Goal: Information Seeking & Learning: Learn about a topic

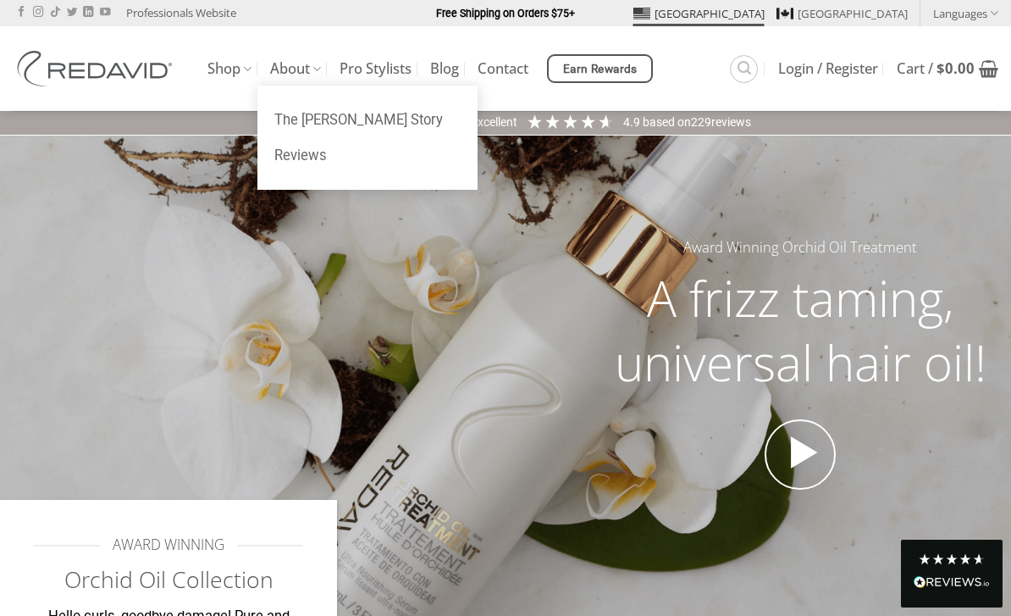
click at [311, 66] on link "About" at bounding box center [295, 68] width 51 height 33
click at [376, 122] on link "The [PERSON_NAME] Story" at bounding box center [367, 120] width 220 height 36
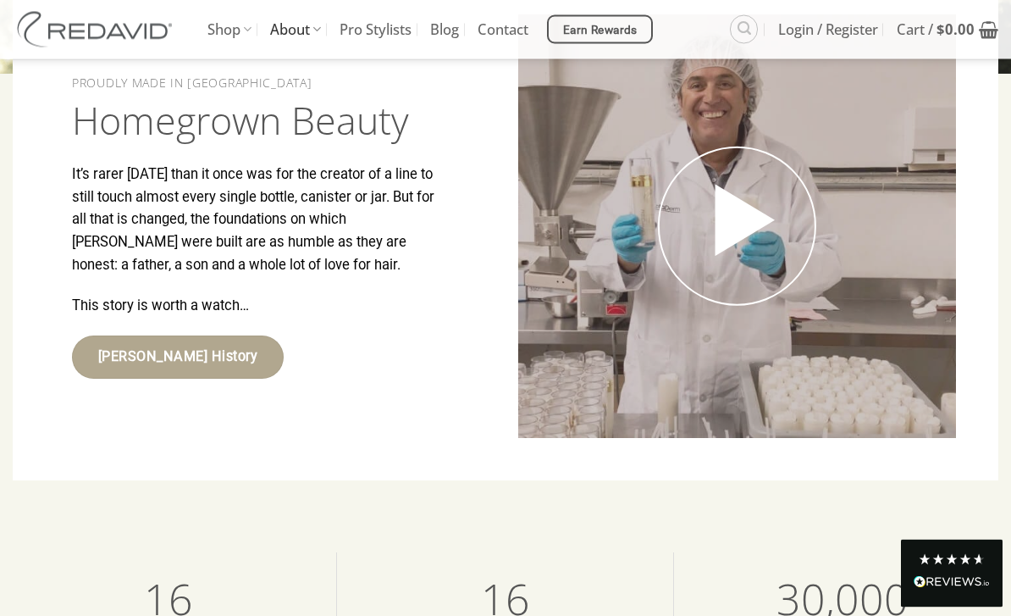
scroll to position [3009, 0]
click at [233, 29] on link "Shop" at bounding box center [229, 29] width 44 height 59
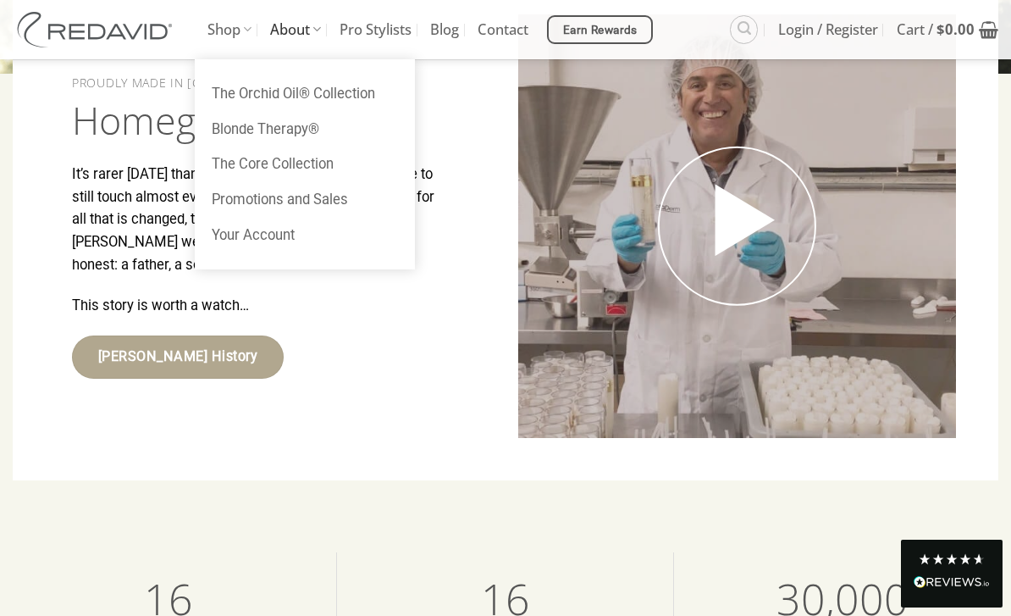
click at [242, 94] on link "The Orchid Oil® Collection" at bounding box center [305, 94] width 220 height 36
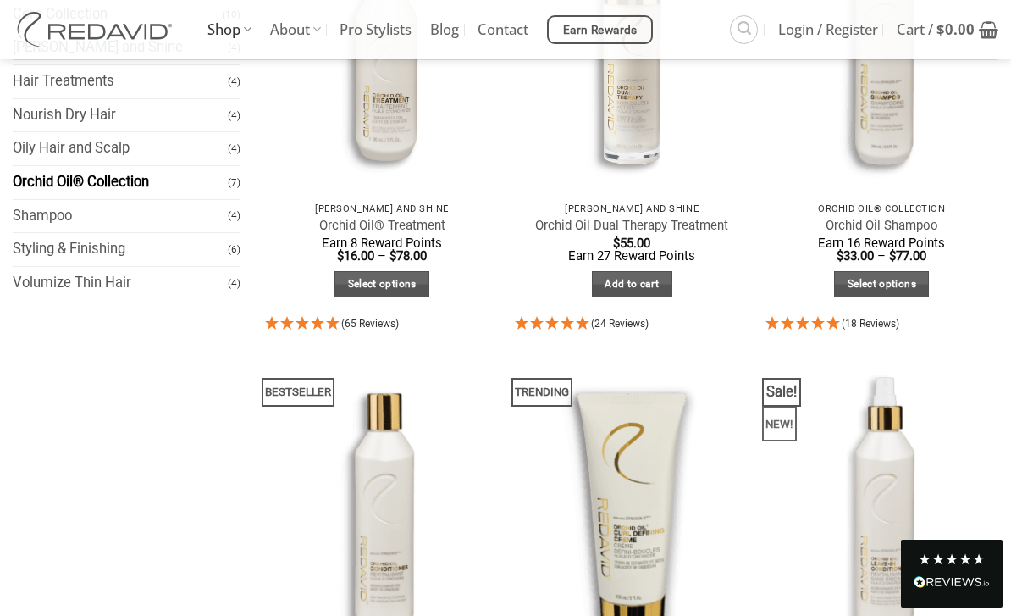
scroll to position [333, 0]
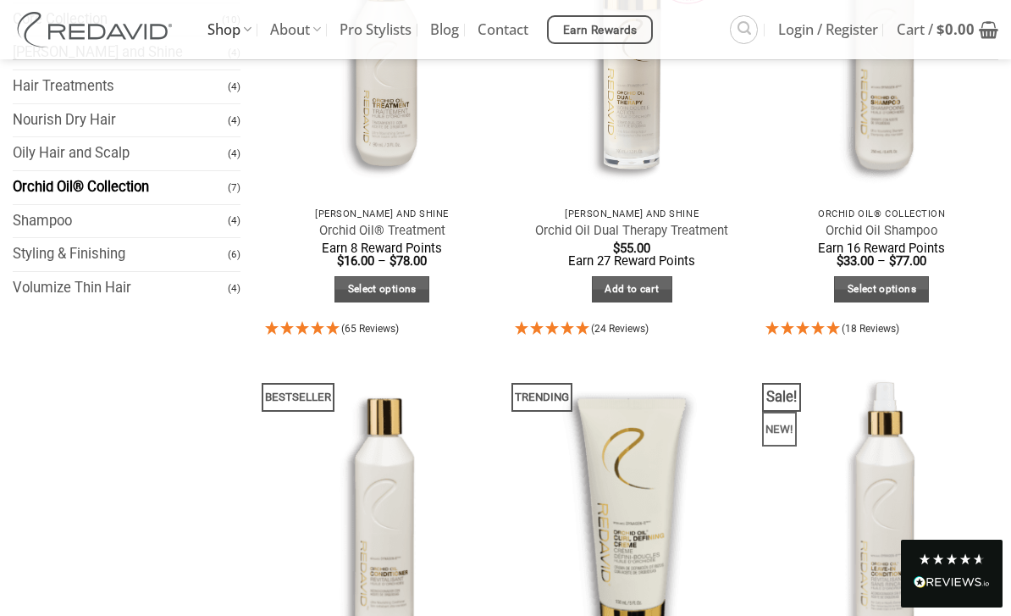
click at [47, 295] on link "Volumize Thin Hair" at bounding box center [120, 288] width 215 height 33
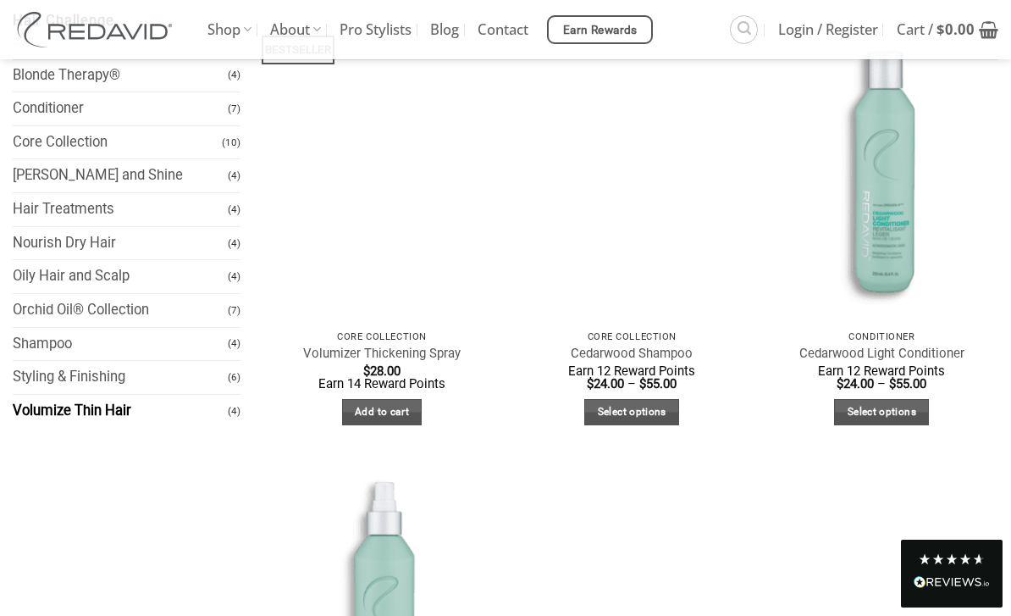
scroll to position [187, 0]
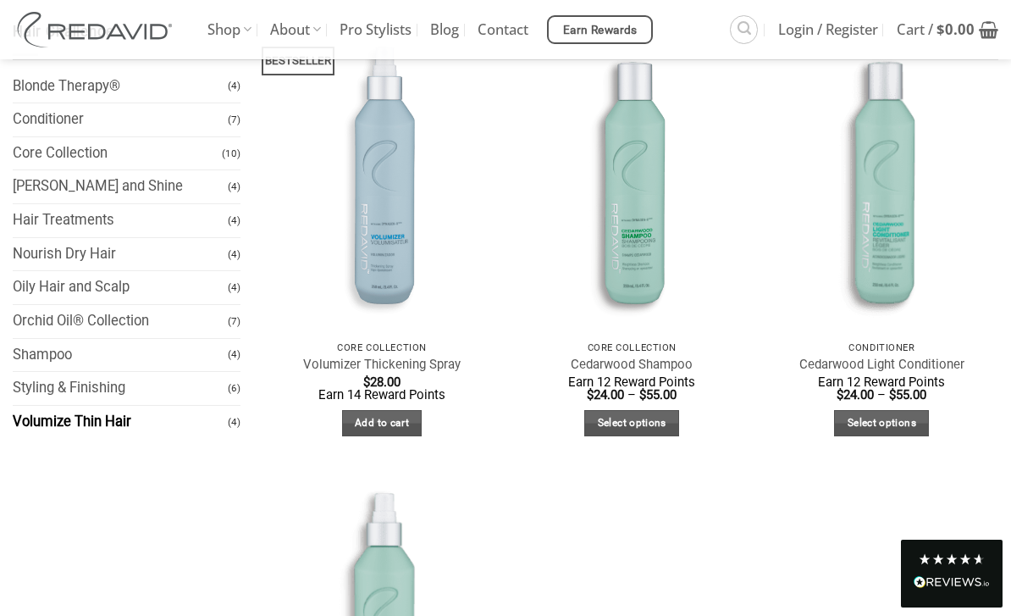
click at [674, 244] on img at bounding box center [632, 177] width 257 height 342
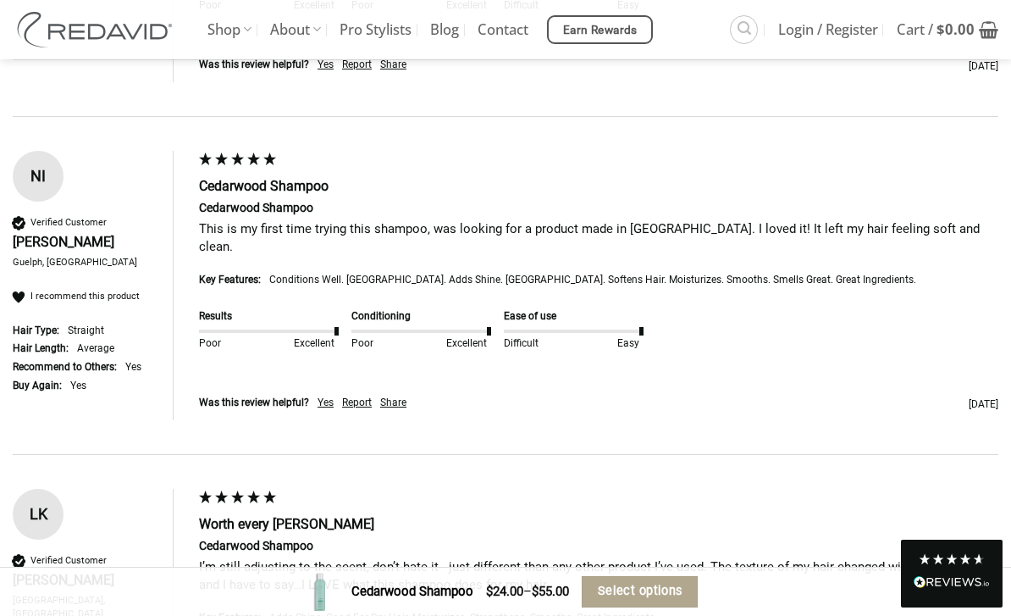
scroll to position [3744, 0]
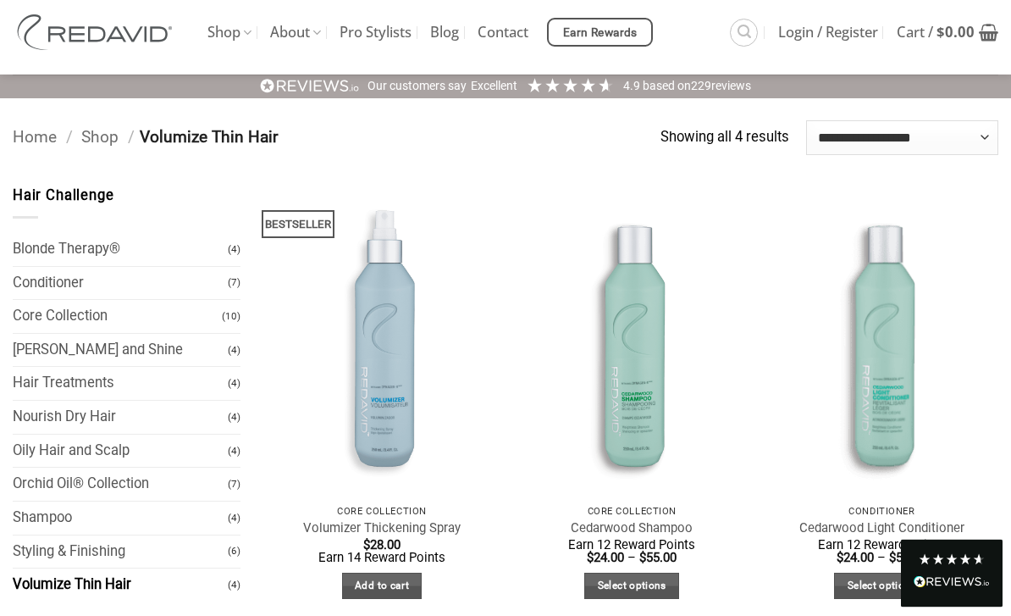
scroll to position [36, 0]
click at [174, 417] on link "Nourish Dry Hair" at bounding box center [120, 416] width 215 height 33
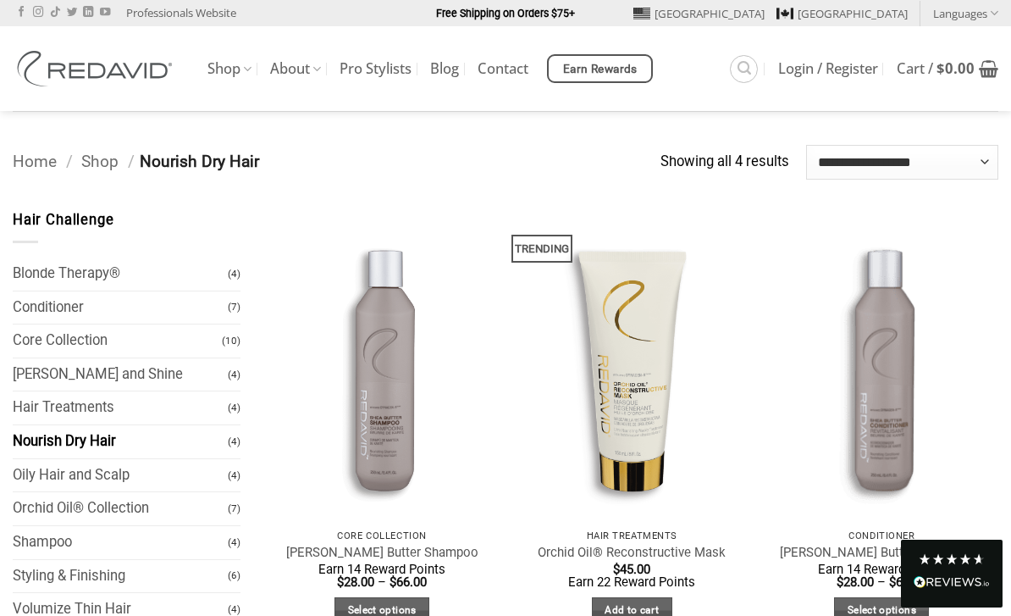
click at [393, 454] on img at bounding box center [382, 364] width 257 height 342
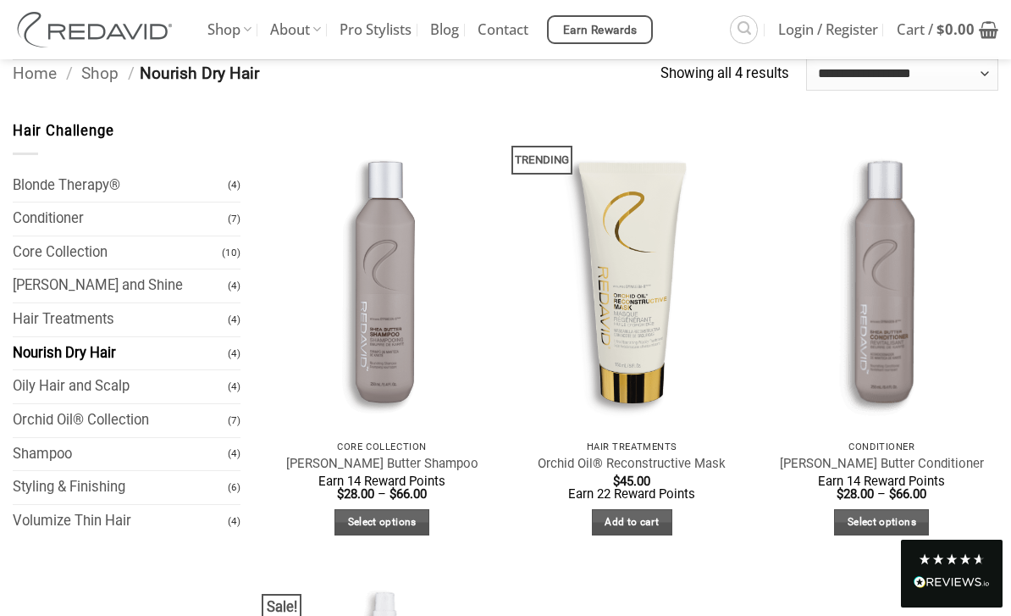
scroll to position [87, 0]
click at [155, 257] on link "Core Collection" at bounding box center [117, 252] width 209 height 33
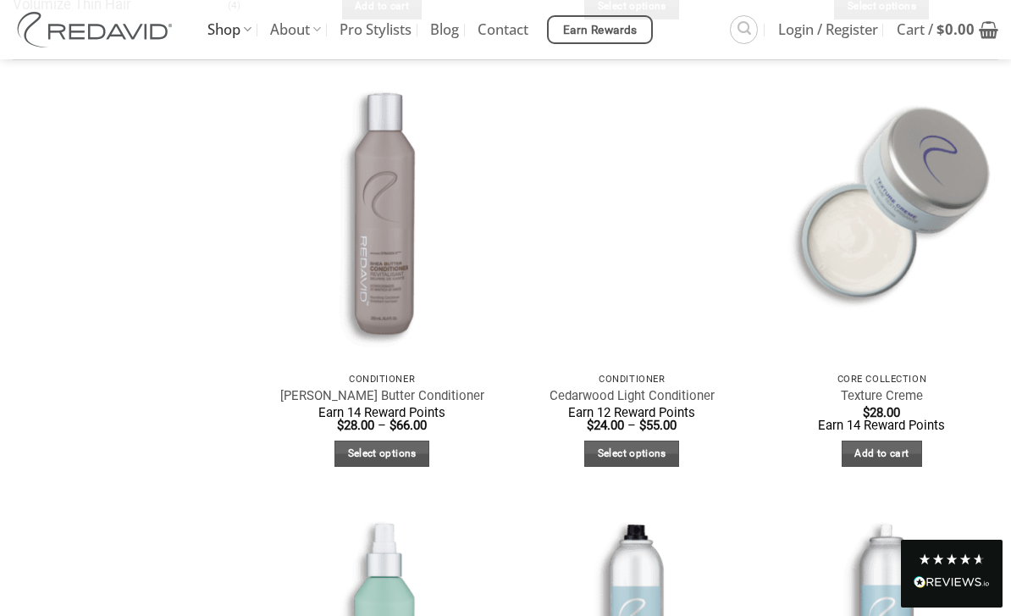
scroll to position [605, 0]
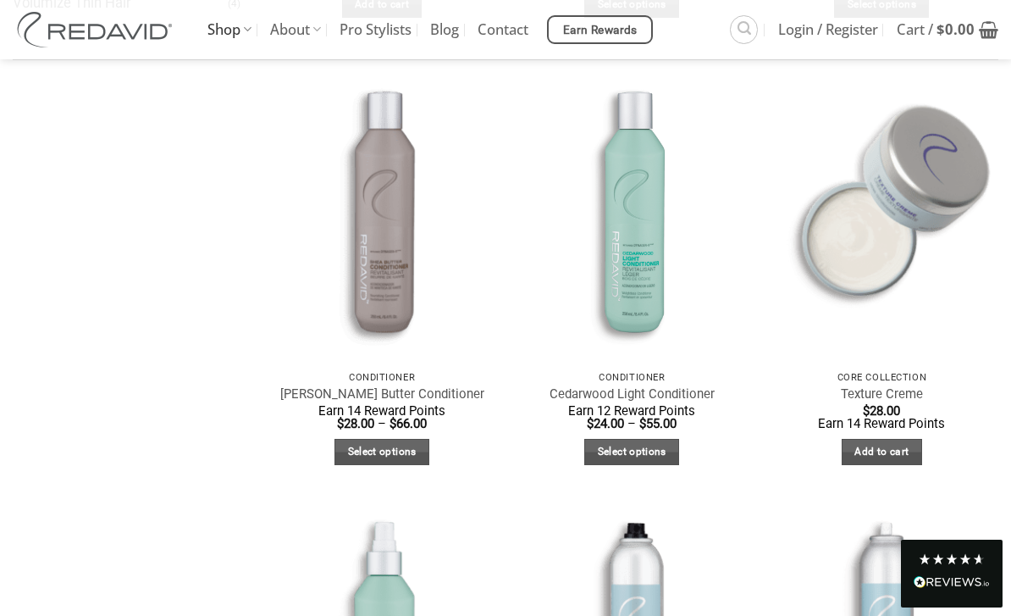
click at [899, 248] on img at bounding box center [882, 206] width 257 height 342
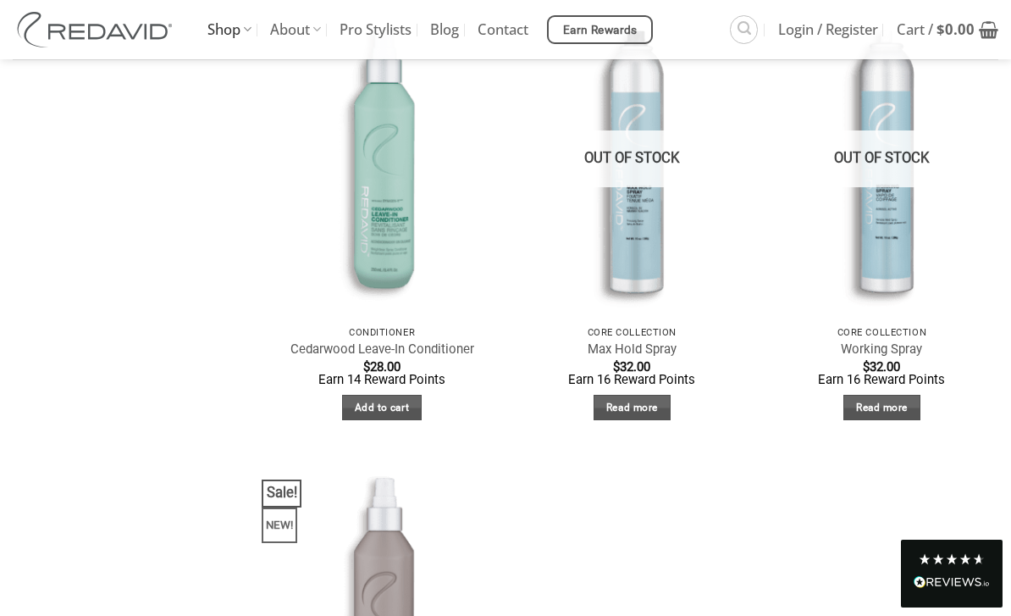
scroll to position [1095, 0]
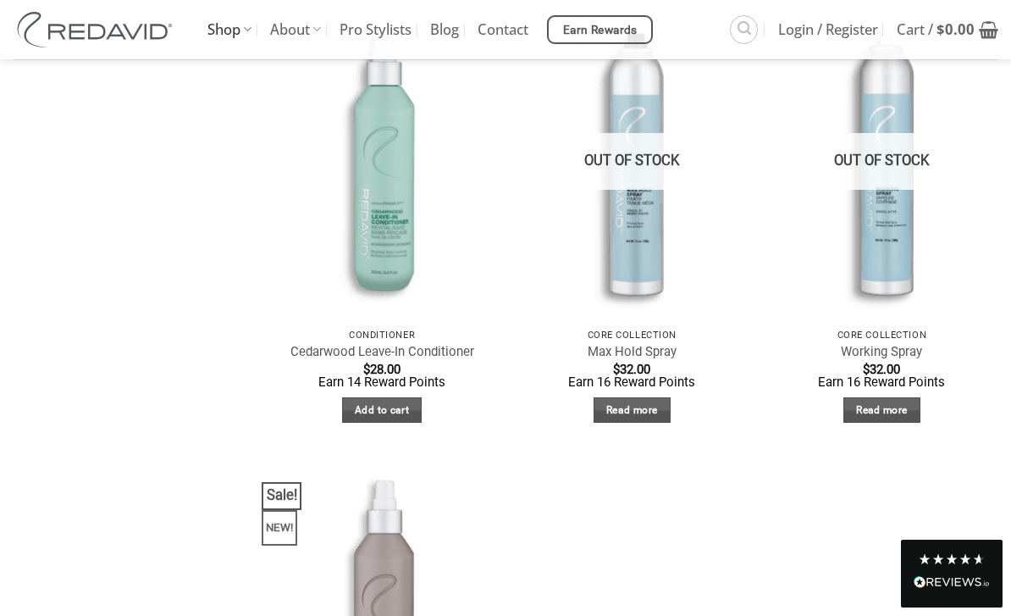
click at [363, 190] on img at bounding box center [382, 164] width 257 height 342
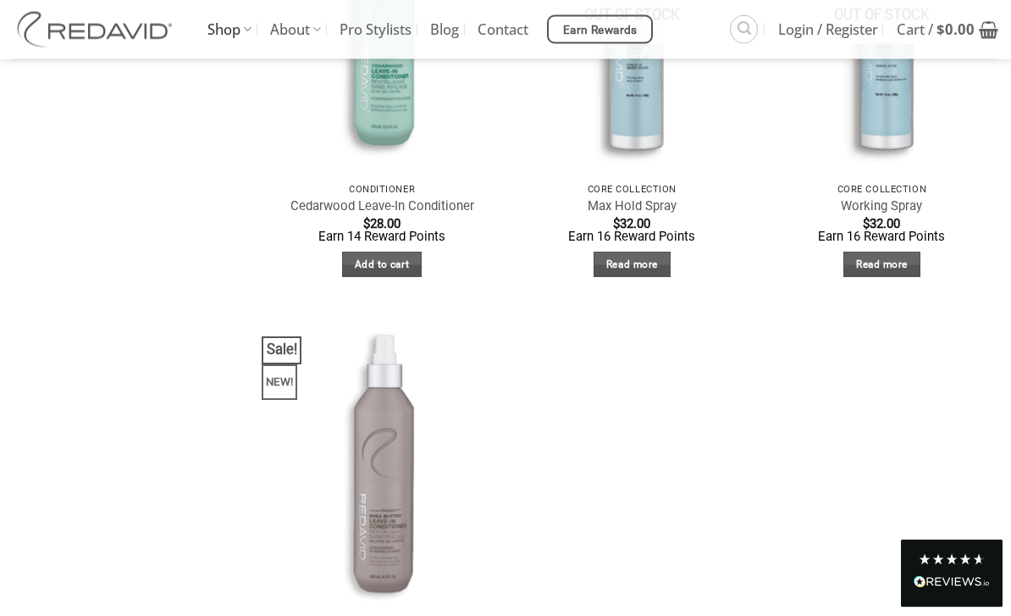
scroll to position [1240, 0]
click at [394, 410] on img at bounding box center [382, 466] width 257 height 342
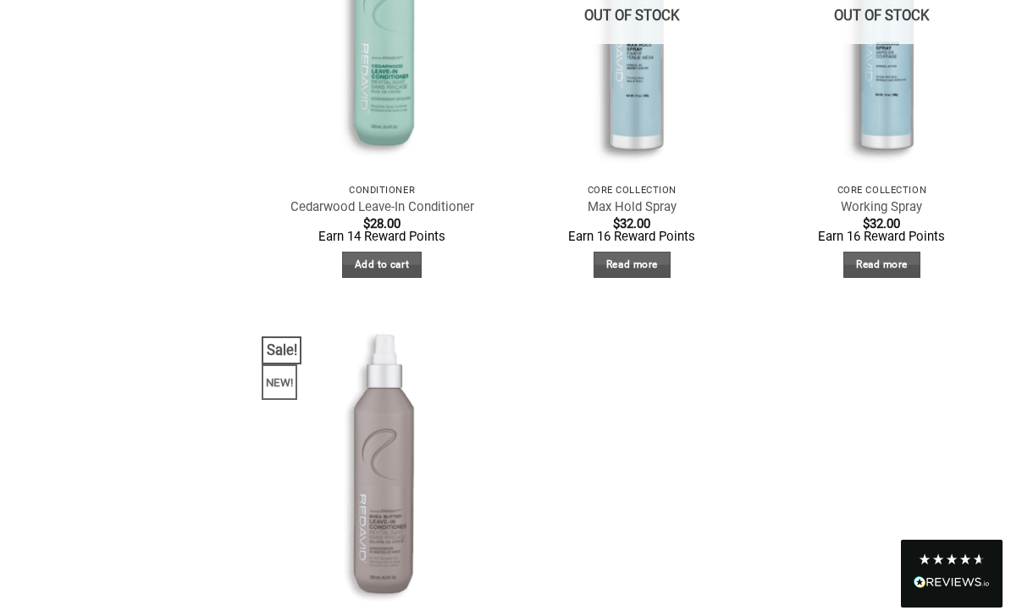
scroll to position [1295, 0]
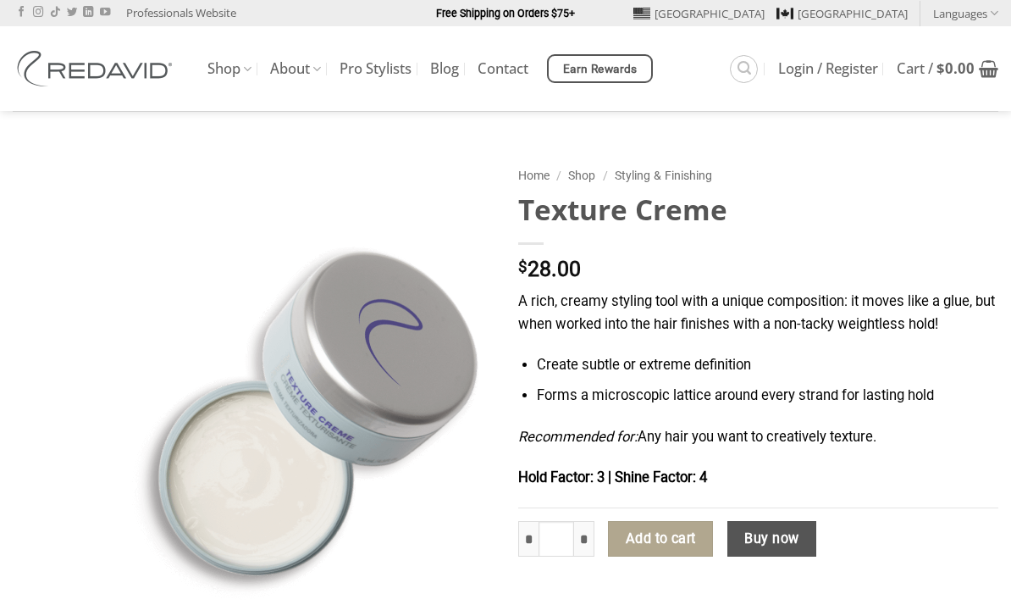
click at [922, 333] on p "A rich, creamy styling tool with a unique composition: it moves like a glue, bu…" at bounding box center [758, 312] width 480 height 45
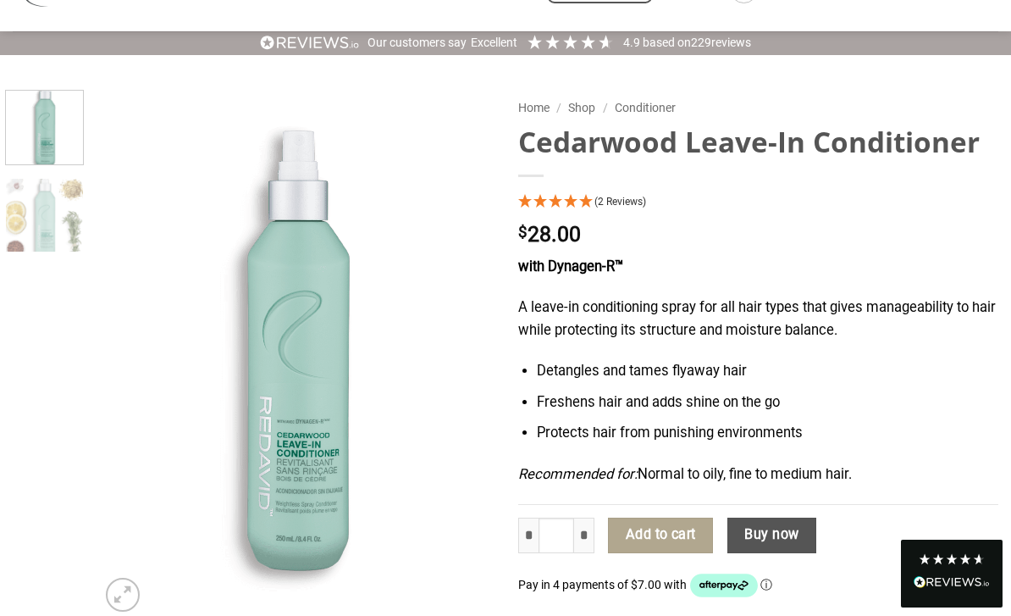
scroll to position [84, 0]
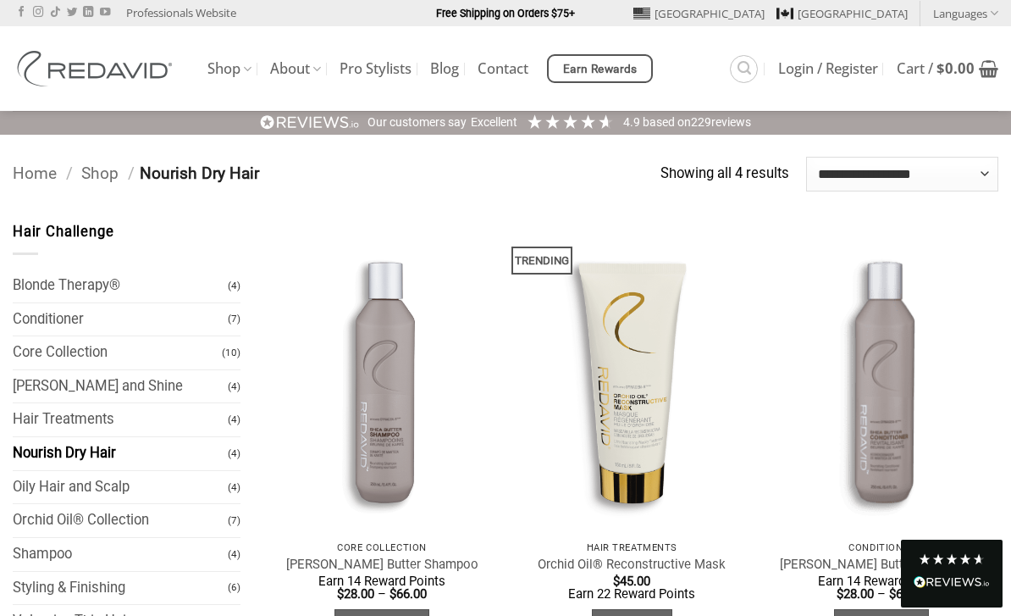
scroll to position [142, 0]
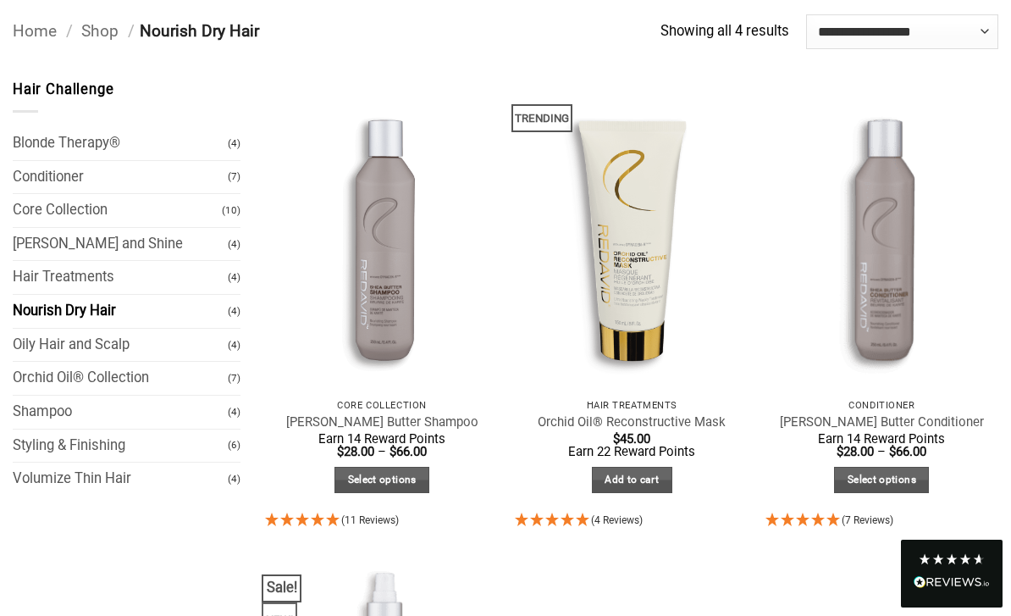
click at [64, 301] on link "Nourish Dry Hair" at bounding box center [120, 311] width 215 height 33
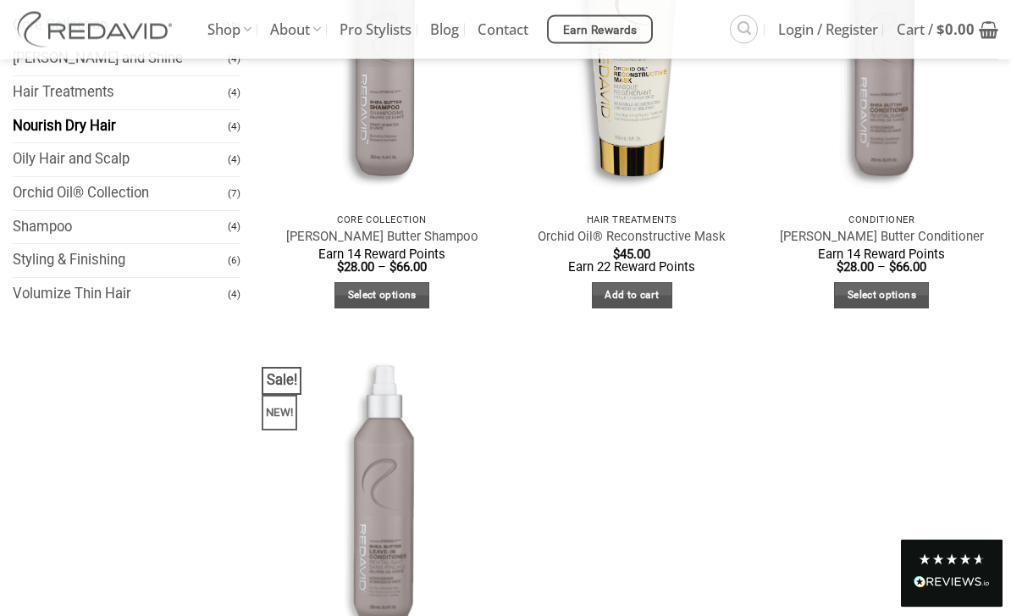
scroll to position [351, 0]
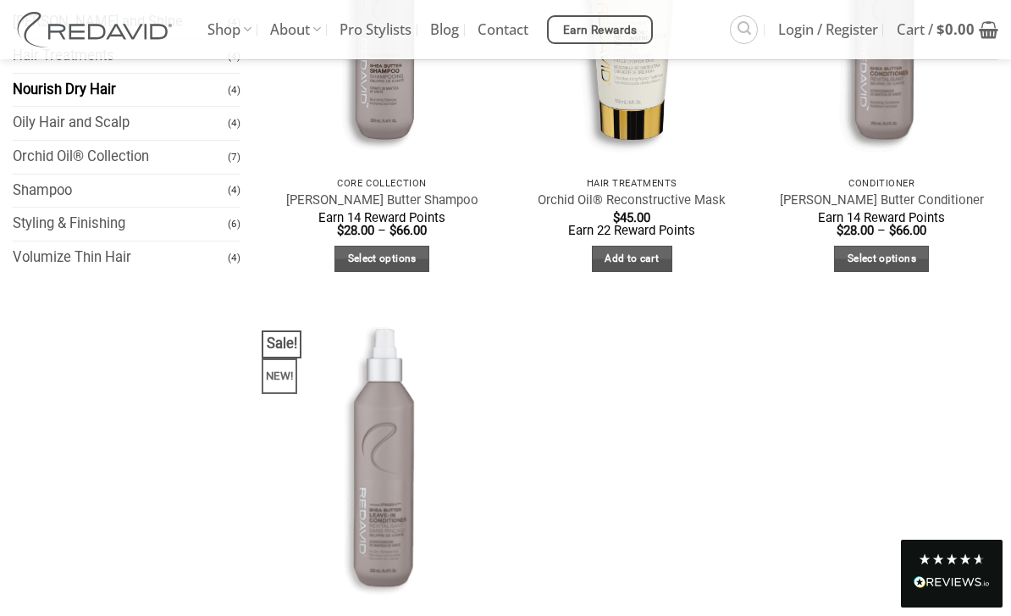
click at [46, 214] on link "Styling & Finishing" at bounding box center [120, 223] width 215 height 33
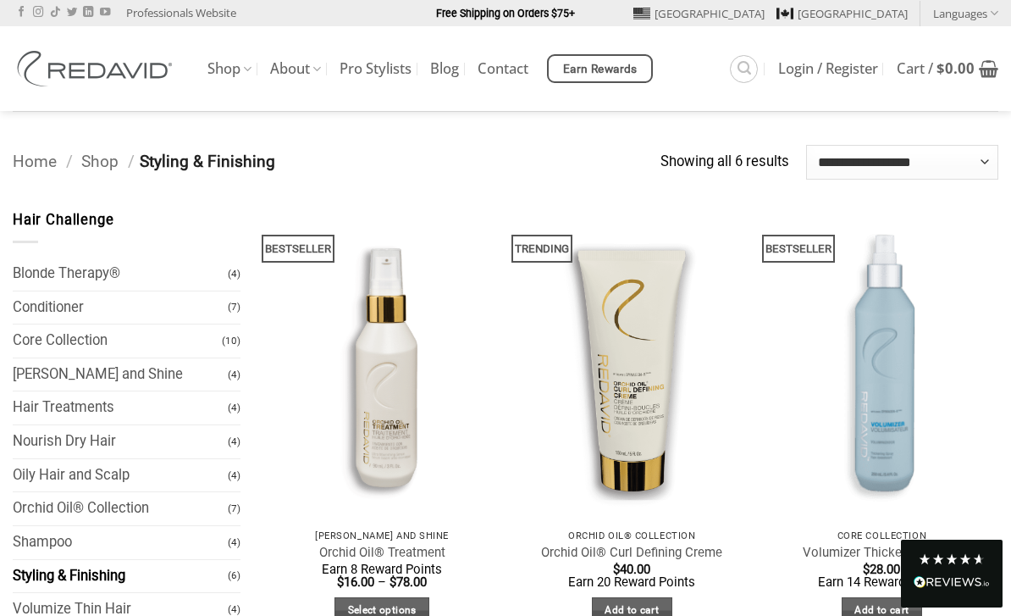
click at [163, 373] on link "[PERSON_NAME] and Shine" at bounding box center [120, 374] width 215 height 33
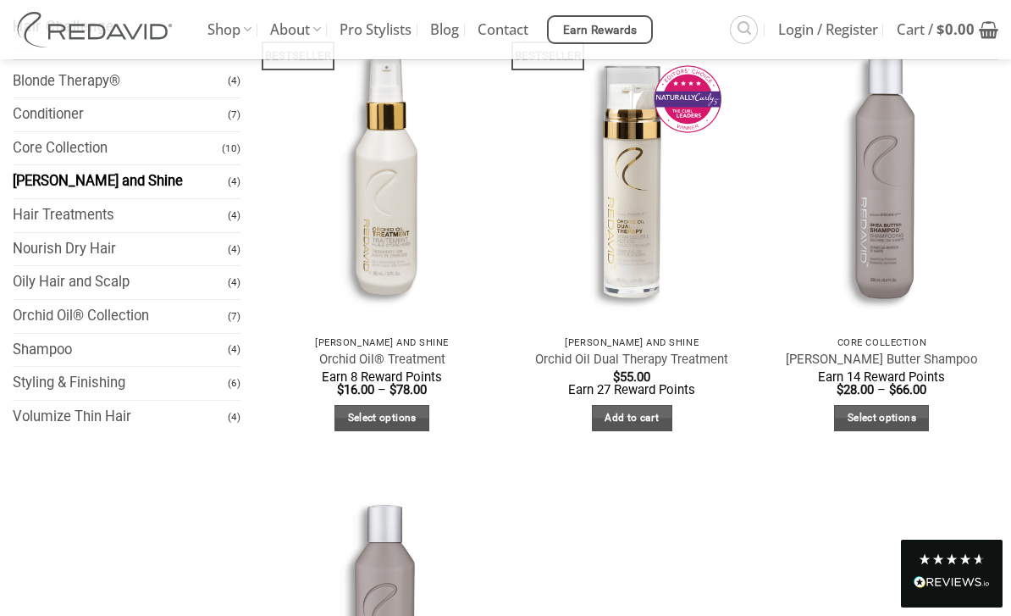
scroll to position [190, 0]
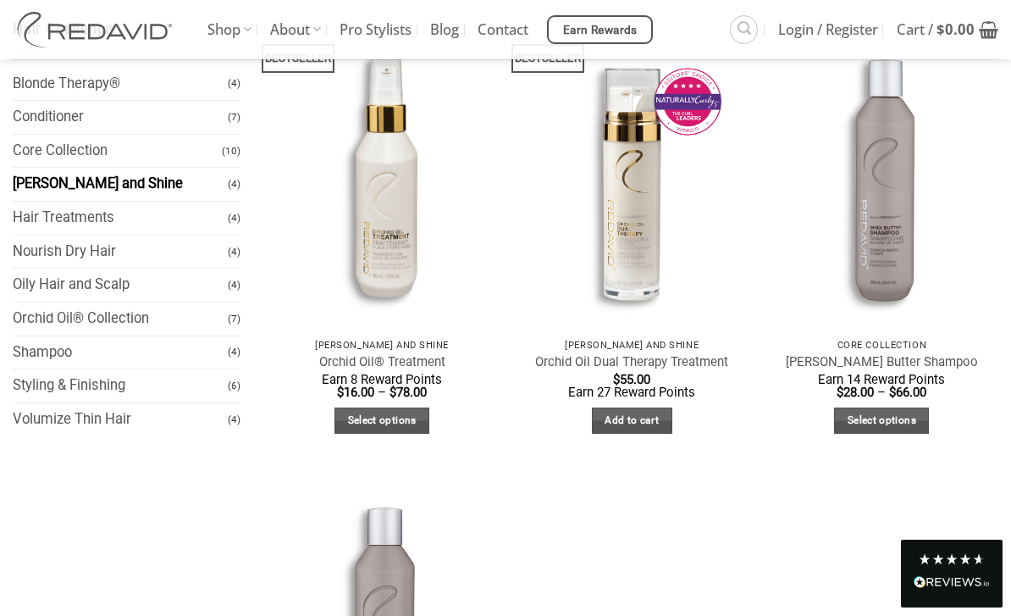
click at [139, 80] on link "Blonde Therapy®" at bounding box center [120, 84] width 215 height 33
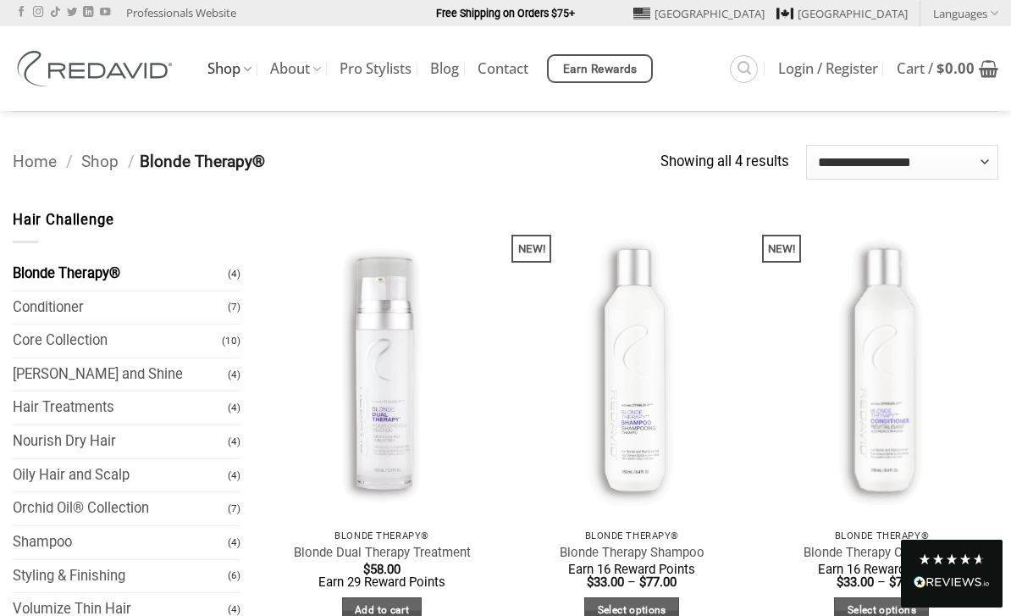
click at [647, 456] on img at bounding box center [632, 364] width 257 height 342
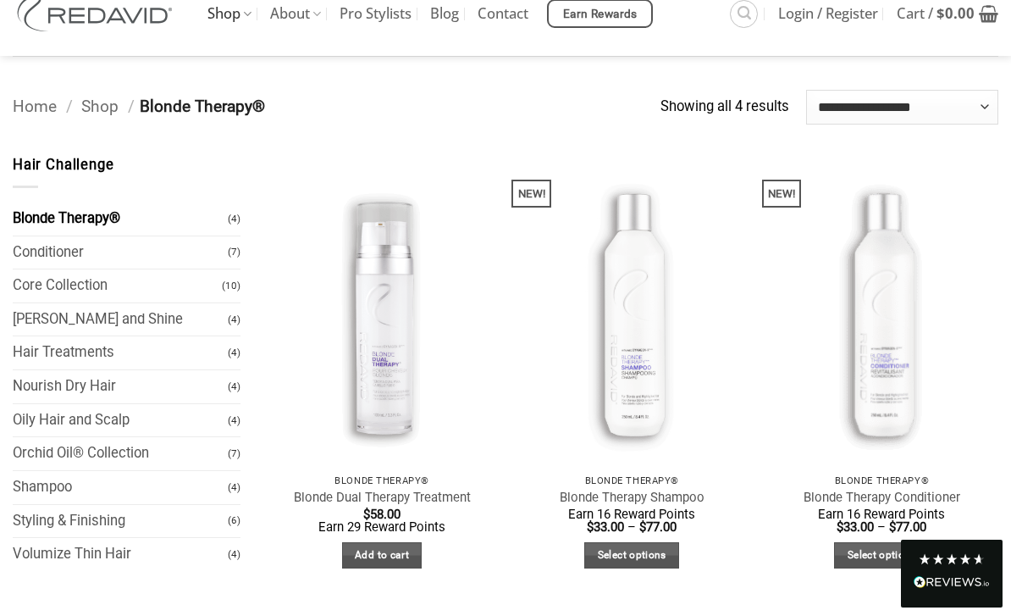
click at [109, 105] on link "Shop" at bounding box center [99, 106] width 37 height 19
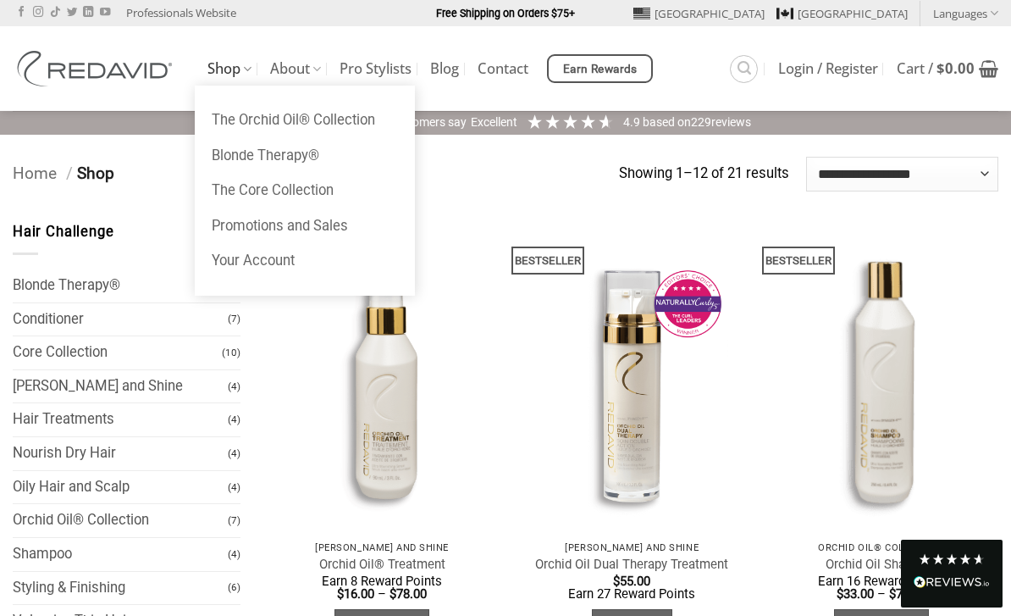
click at [233, 71] on link "Shop" at bounding box center [229, 68] width 44 height 33
click at [325, 190] on link "The Core Collection" at bounding box center [305, 191] width 220 height 36
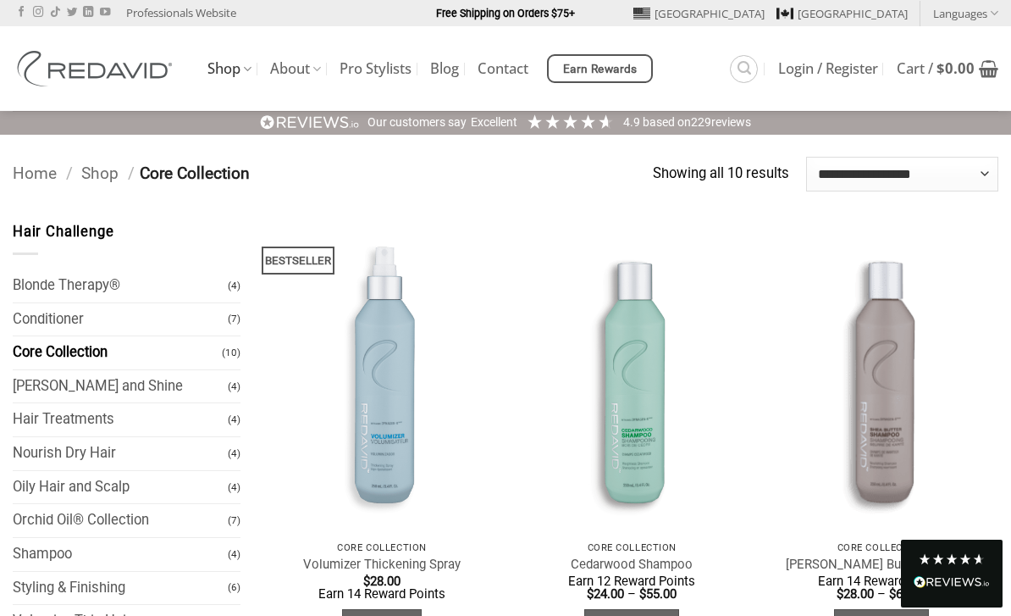
click at [395, 370] on img at bounding box center [382, 376] width 257 height 342
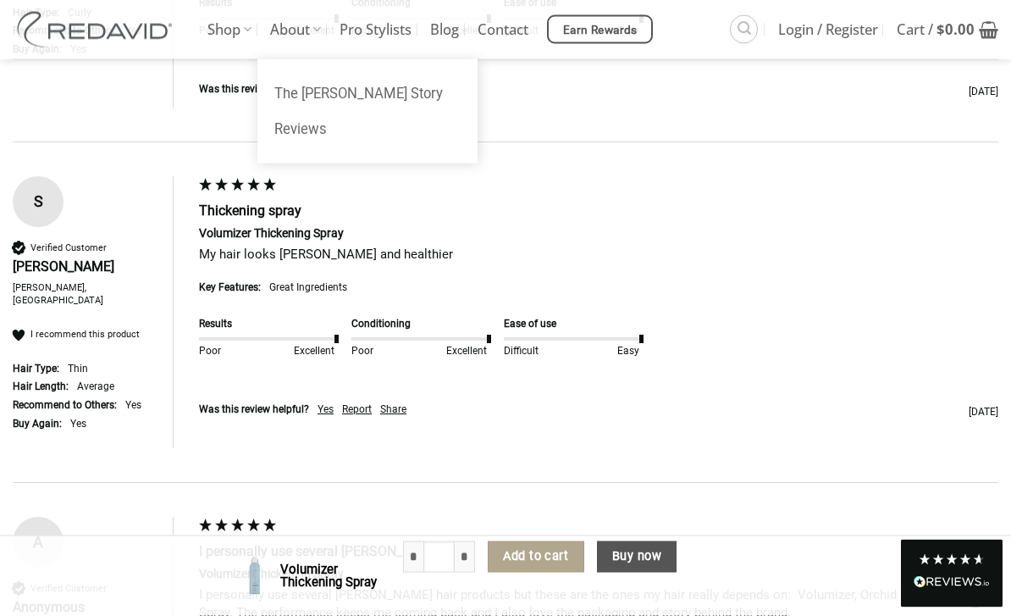
scroll to position [3835, 0]
click at [300, 26] on link "About" at bounding box center [295, 29] width 51 height 59
click at [372, 95] on link "The [PERSON_NAME] Story" at bounding box center [367, 94] width 220 height 36
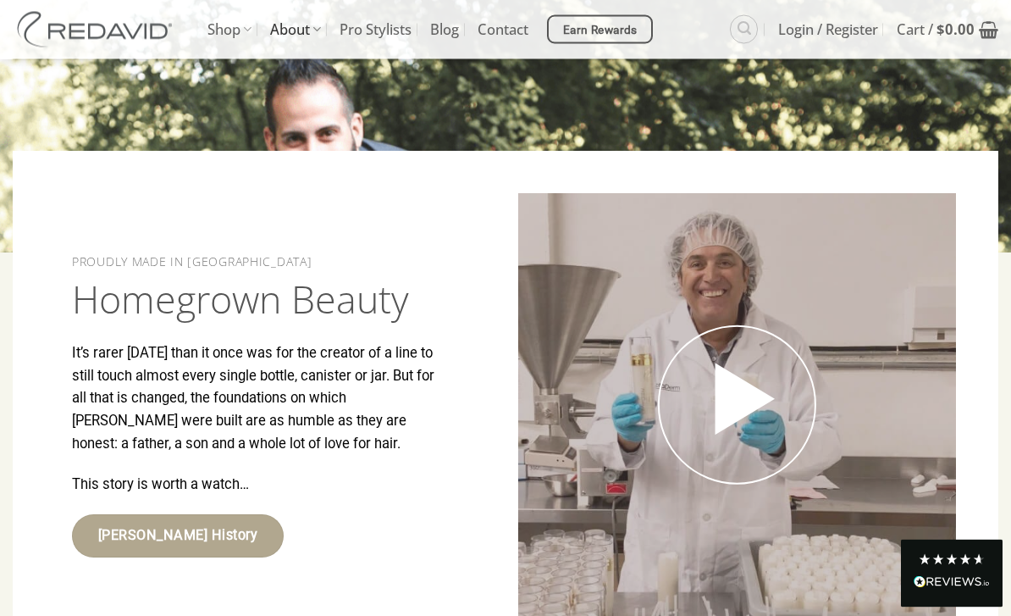
scroll to position [2841, 0]
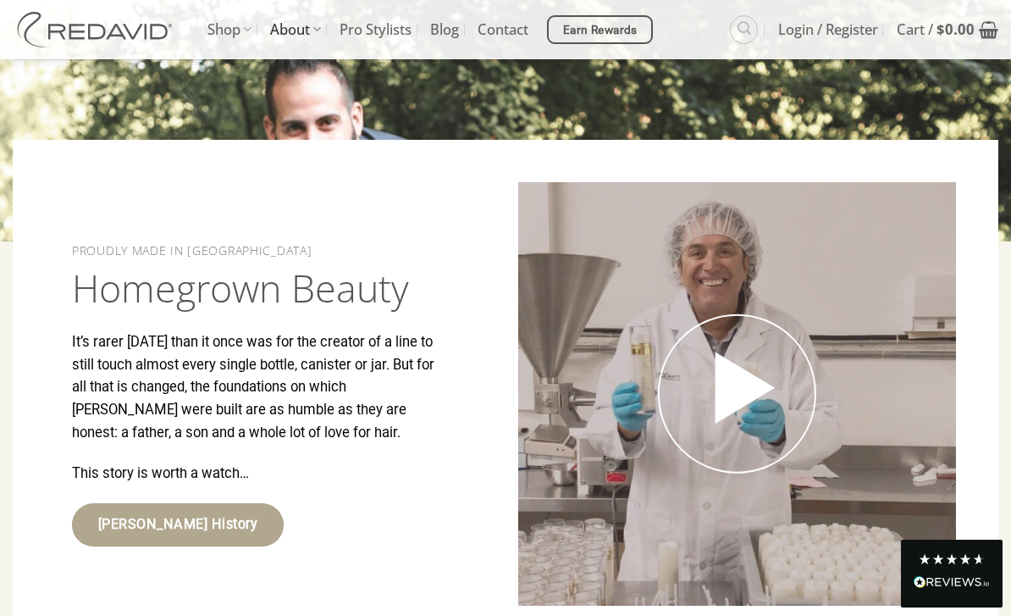
click at [150, 513] on span "REDAVID History" at bounding box center [177, 524] width 159 height 22
click at [736, 331] on icon "Open video in lightbox" at bounding box center [736, 388] width 97 height 114
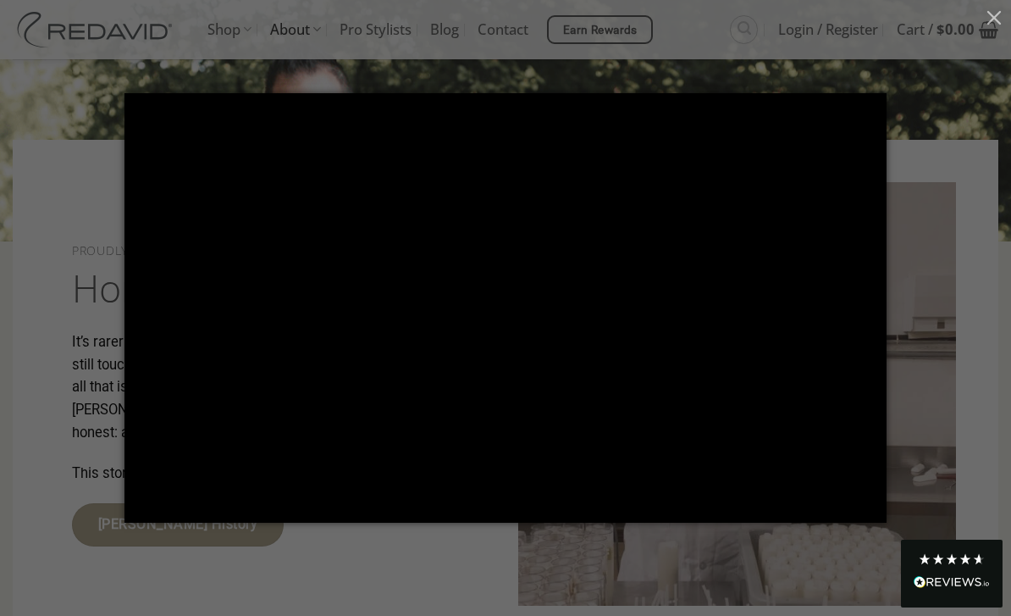
click at [987, 14] on button "button" at bounding box center [994, 17] width 34 height 34
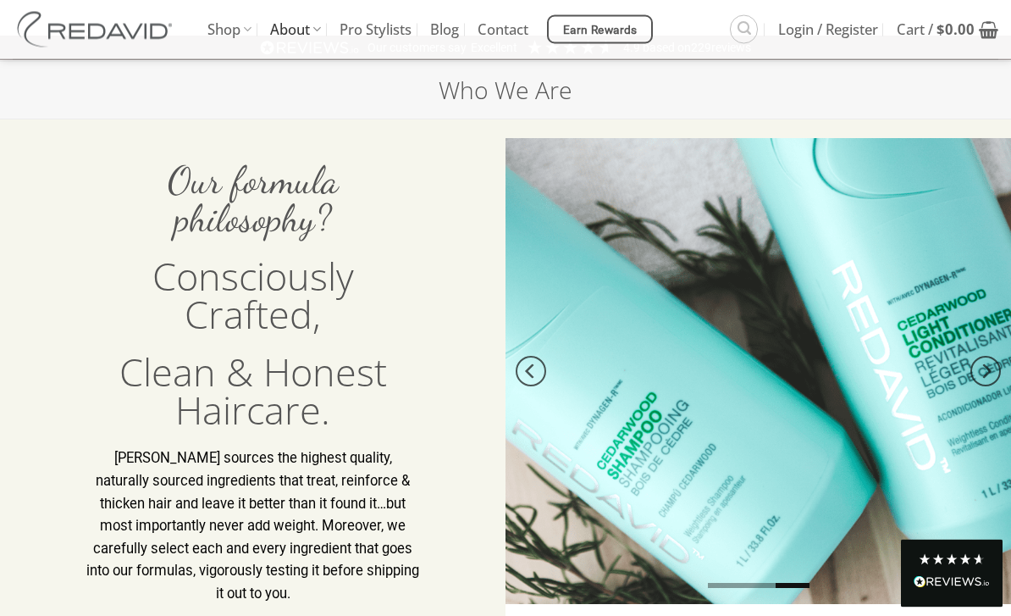
scroll to position [0, 0]
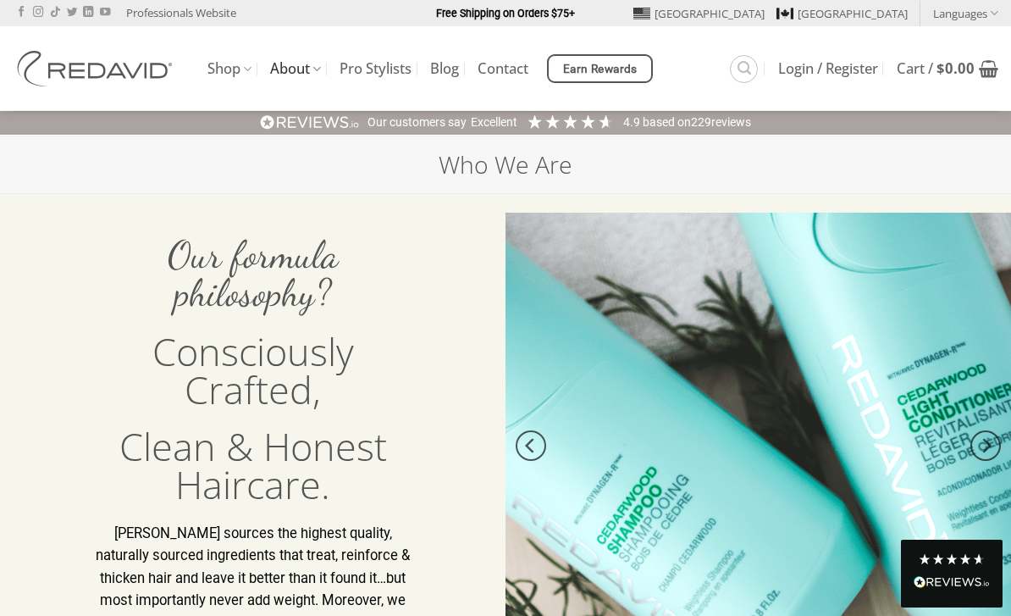
click at [297, 63] on link "About" at bounding box center [295, 68] width 51 height 33
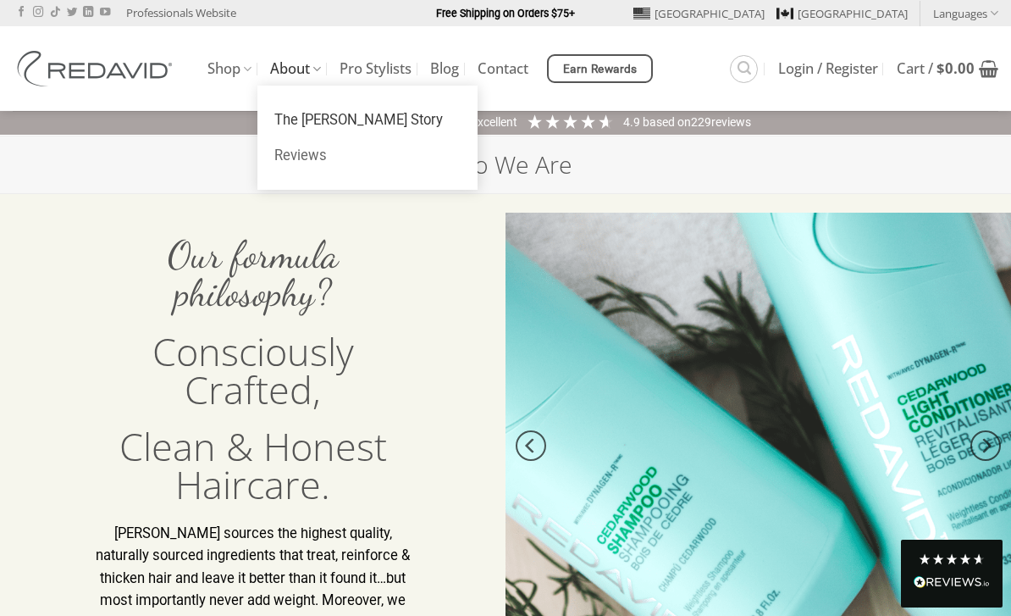
click at [320, 160] on link "Reviews" at bounding box center [367, 156] width 220 height 36
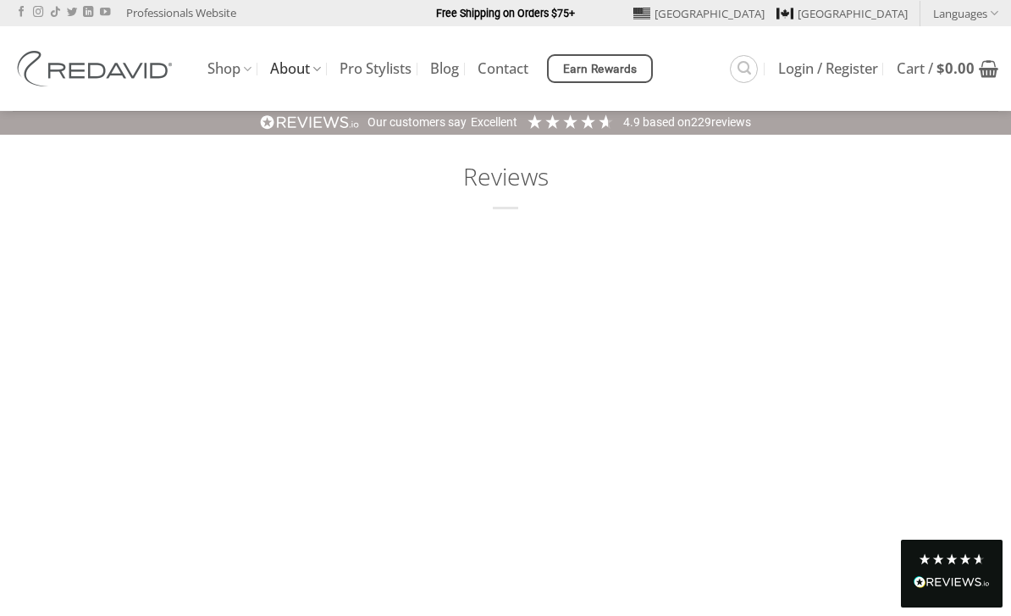
click at [384, 65] on link "Pro Stylists" at bounding box center [376, 68] width 72 height 30
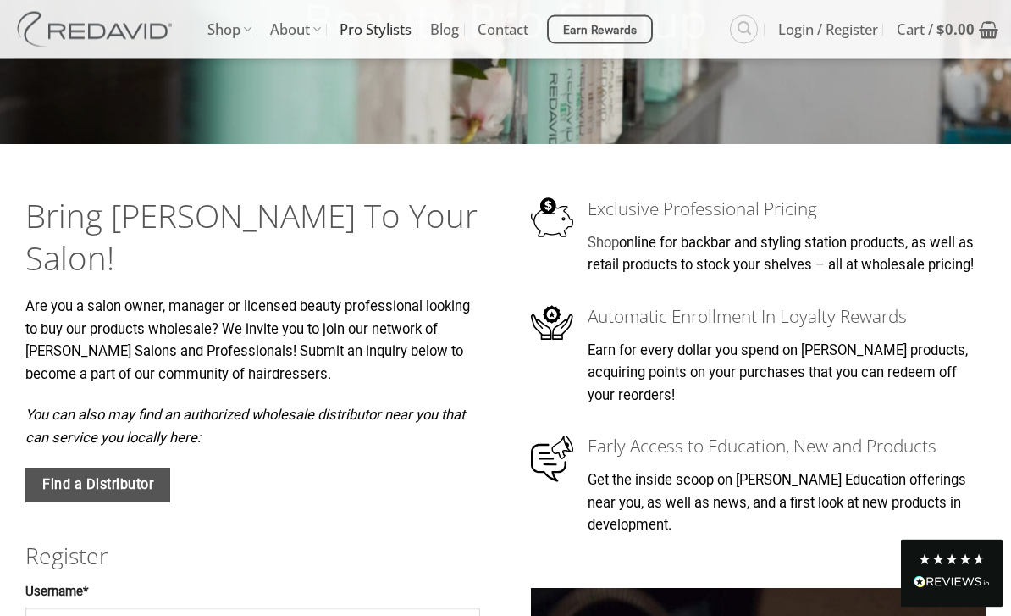
scroll to position [246, 0]
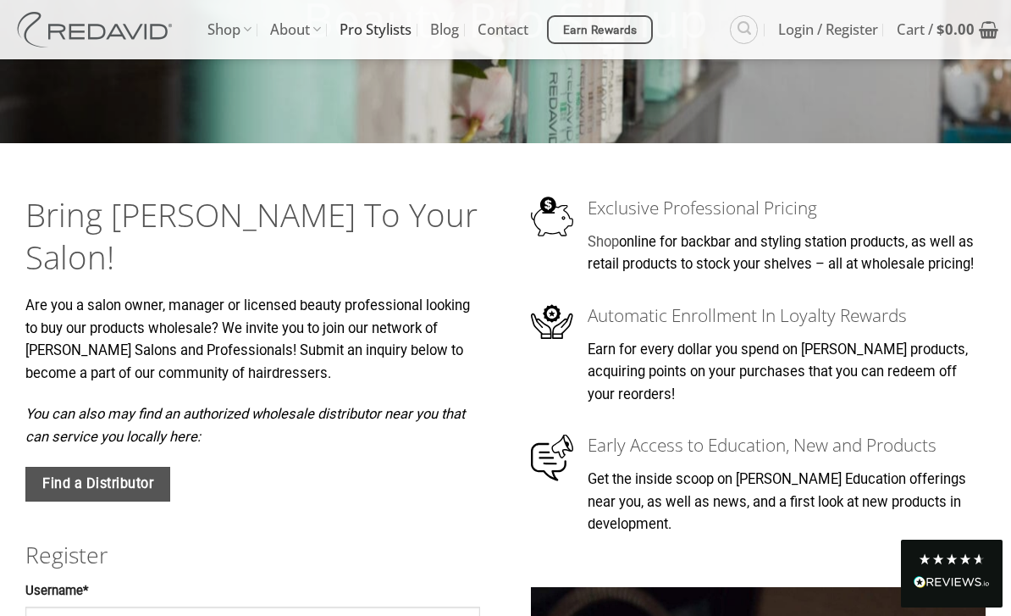
click at [146, 472] on span "Find a Distributor" at bounding box center [97, 483] width 111 height 22
